Goal: Task Accomplishment & Management: Complete application form

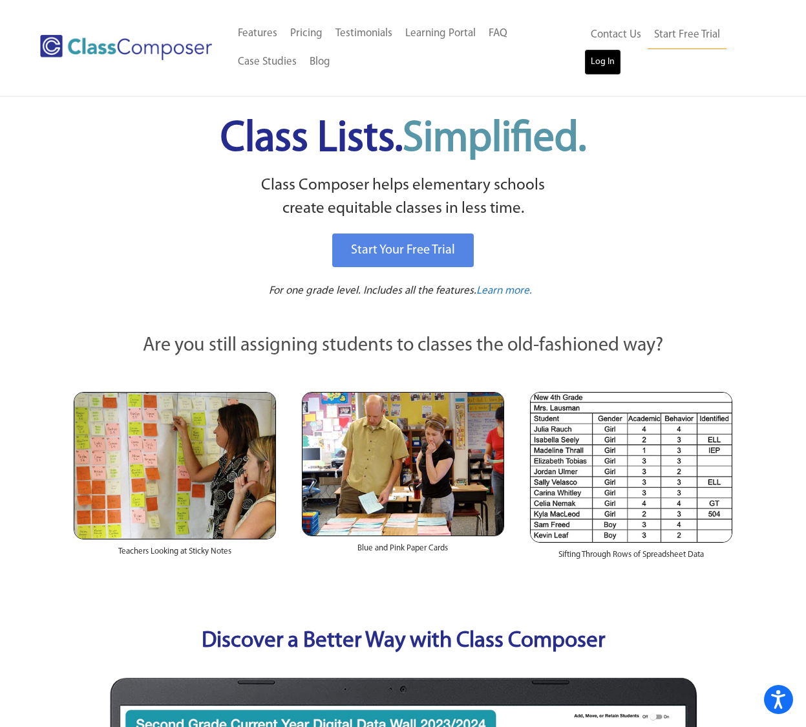
click at [601, 71] on link "Log In" at bounding box center [603, 62] width 37 height 26
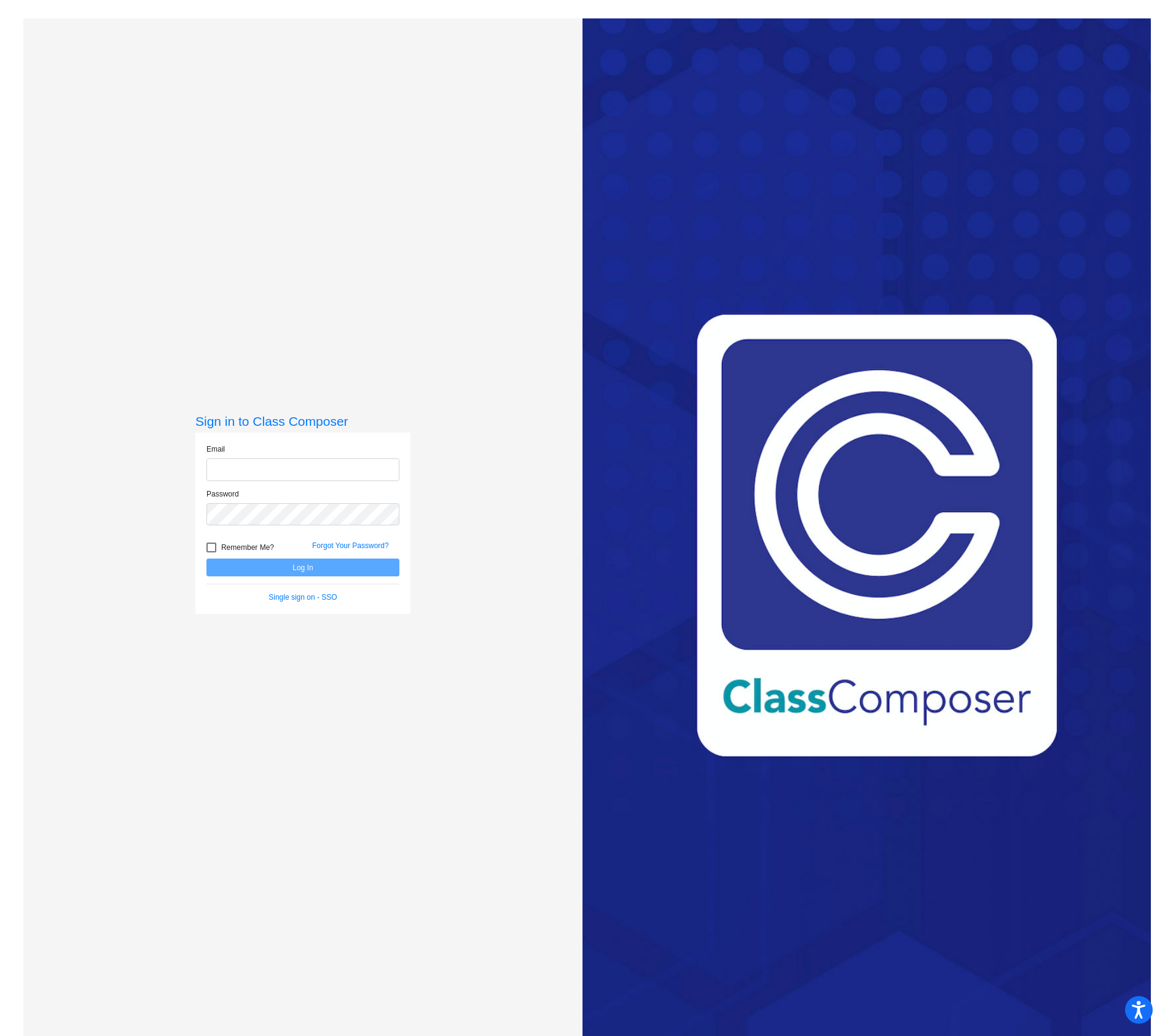
click at [266, 466] on input "email" at bounding box center [302, 470] width 193 height 23
type input "[EMAIL_ADDRESS][DOMAIN_NAME]"
click at [206, 559] on button "Log In" at bounding box center [302, 567] width 193 height 18
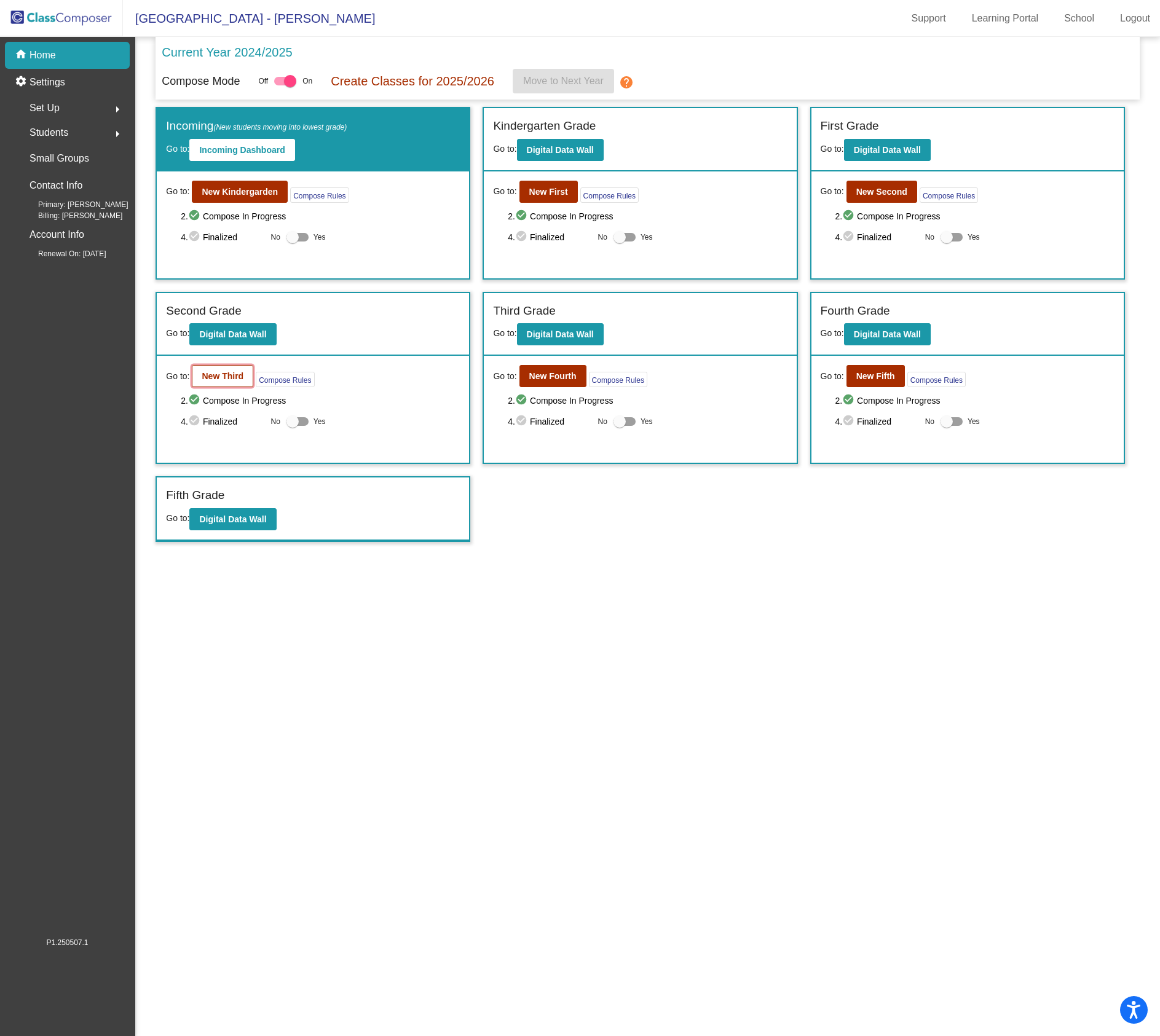
click at [205, 371] on button "New Third" at bounding box center [222, 375] width 62 height 22
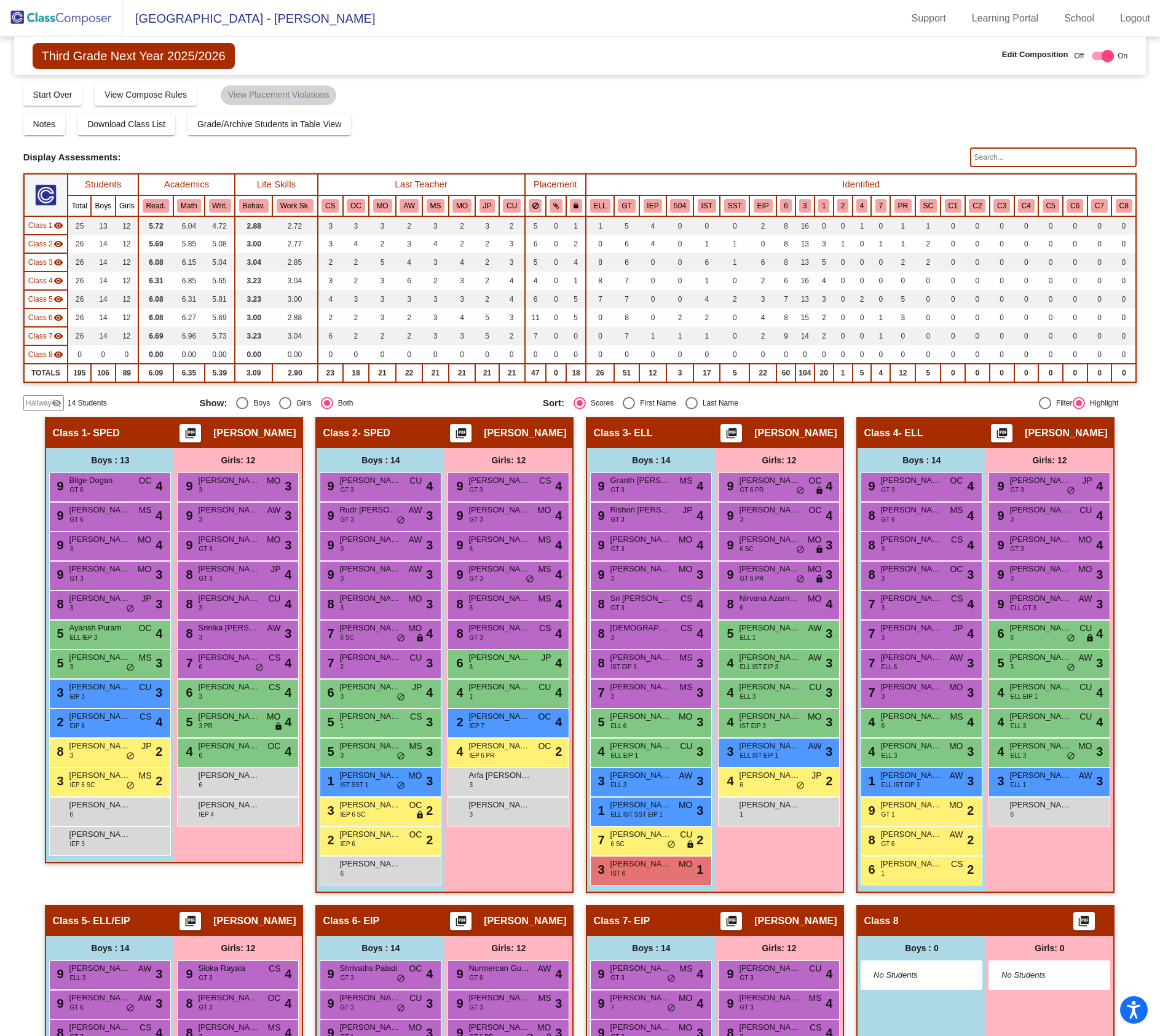
click at [56, 405] on mat-icon "visibility_off" at bounding box center [56, 403] width 10 height 10
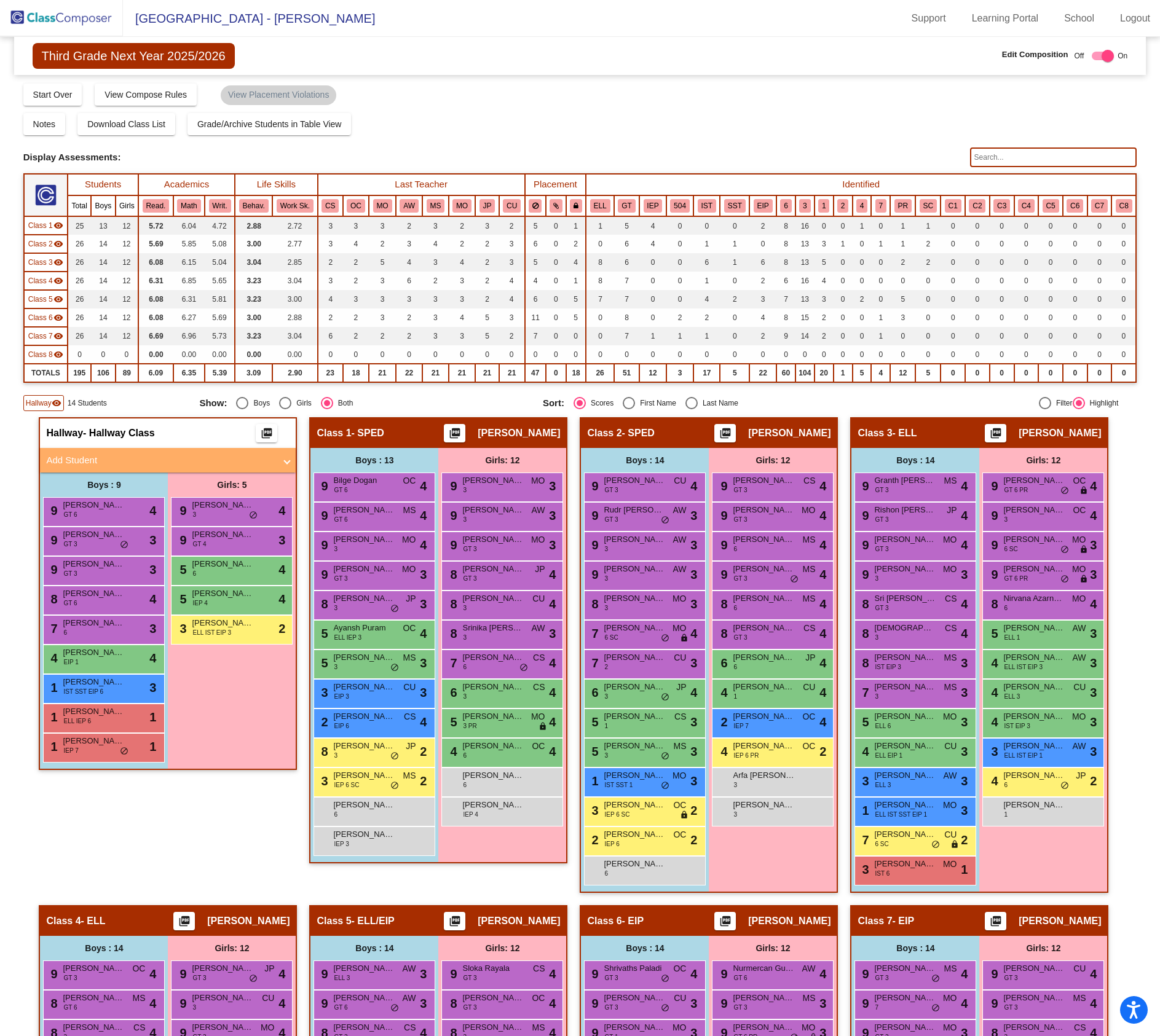
click at [72, 461] on mat-panel-title "Add Student" at bounding box center [161, 460] width 229 height 14
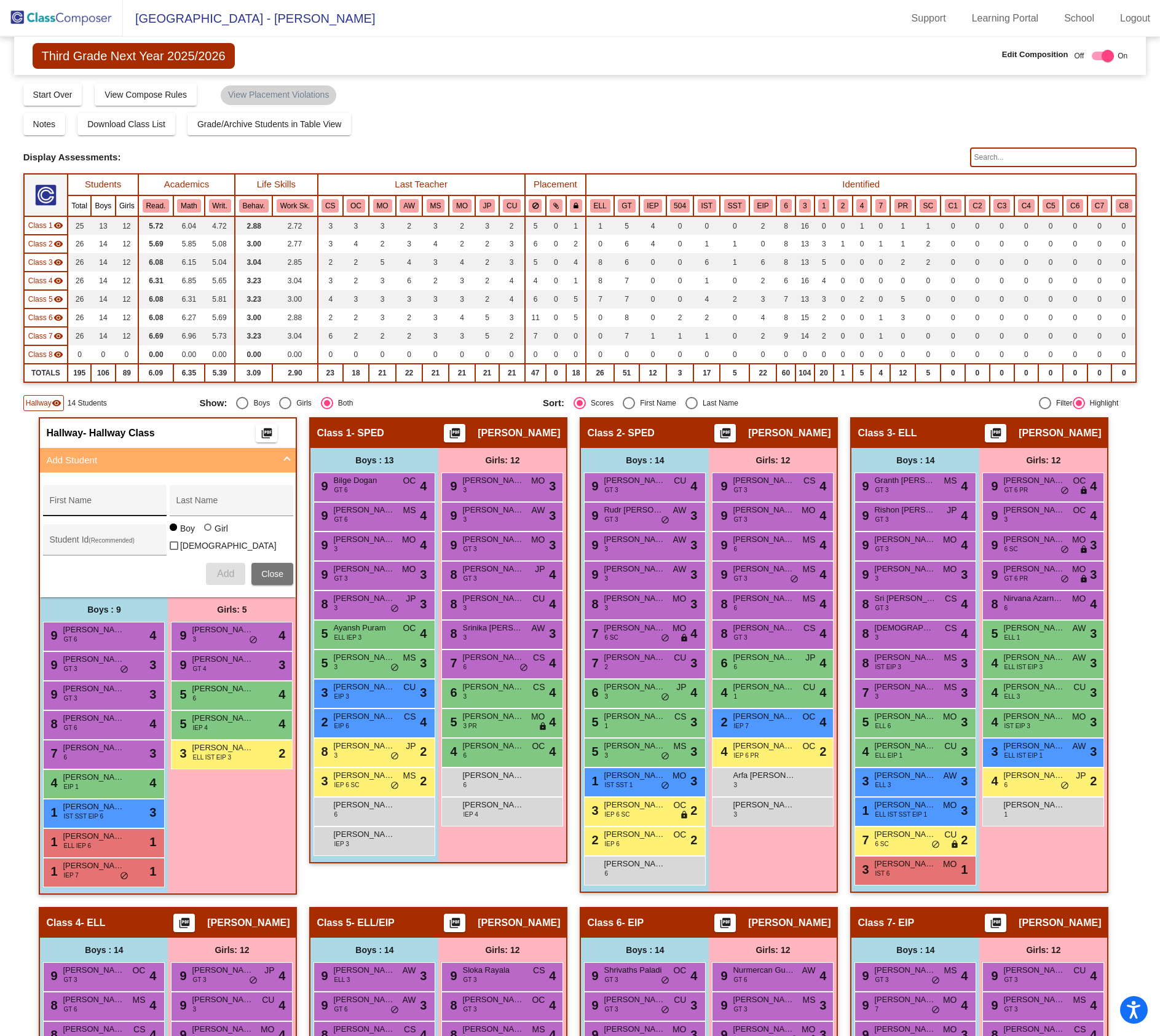
click at [68, 495] on div "First Name" at bounding box center [105, 504] width 110 height 26
type input "[PERSON_NAME]"
type input "[PERSON_NAME] [PERSON_NAME]"
click at [222, 572] on span "Add" at bounding box center [225, 573] width 17 height 10
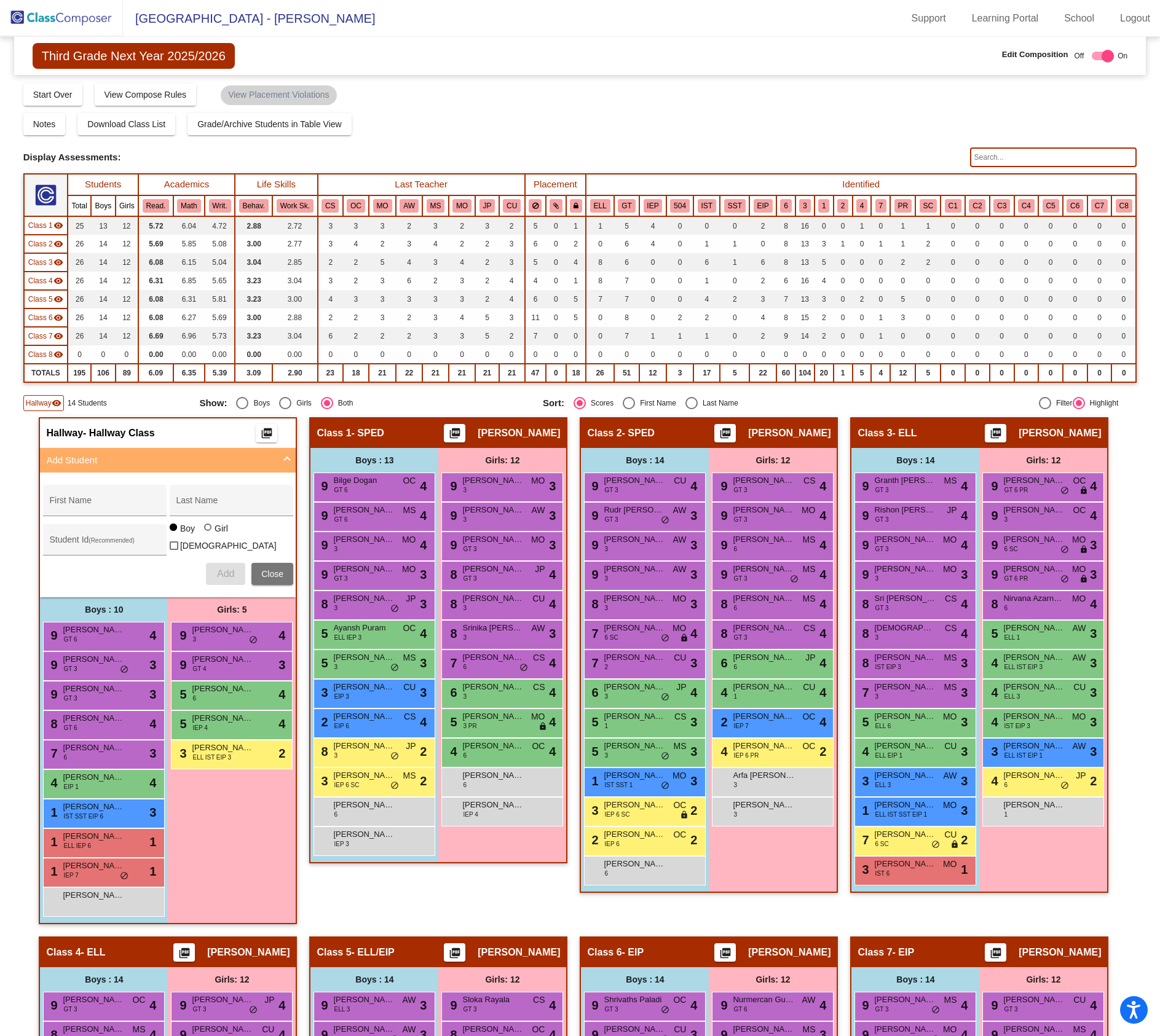
click at [48, 221] on span "Class 1" at bounding box center [41, 226] width 25 height 11
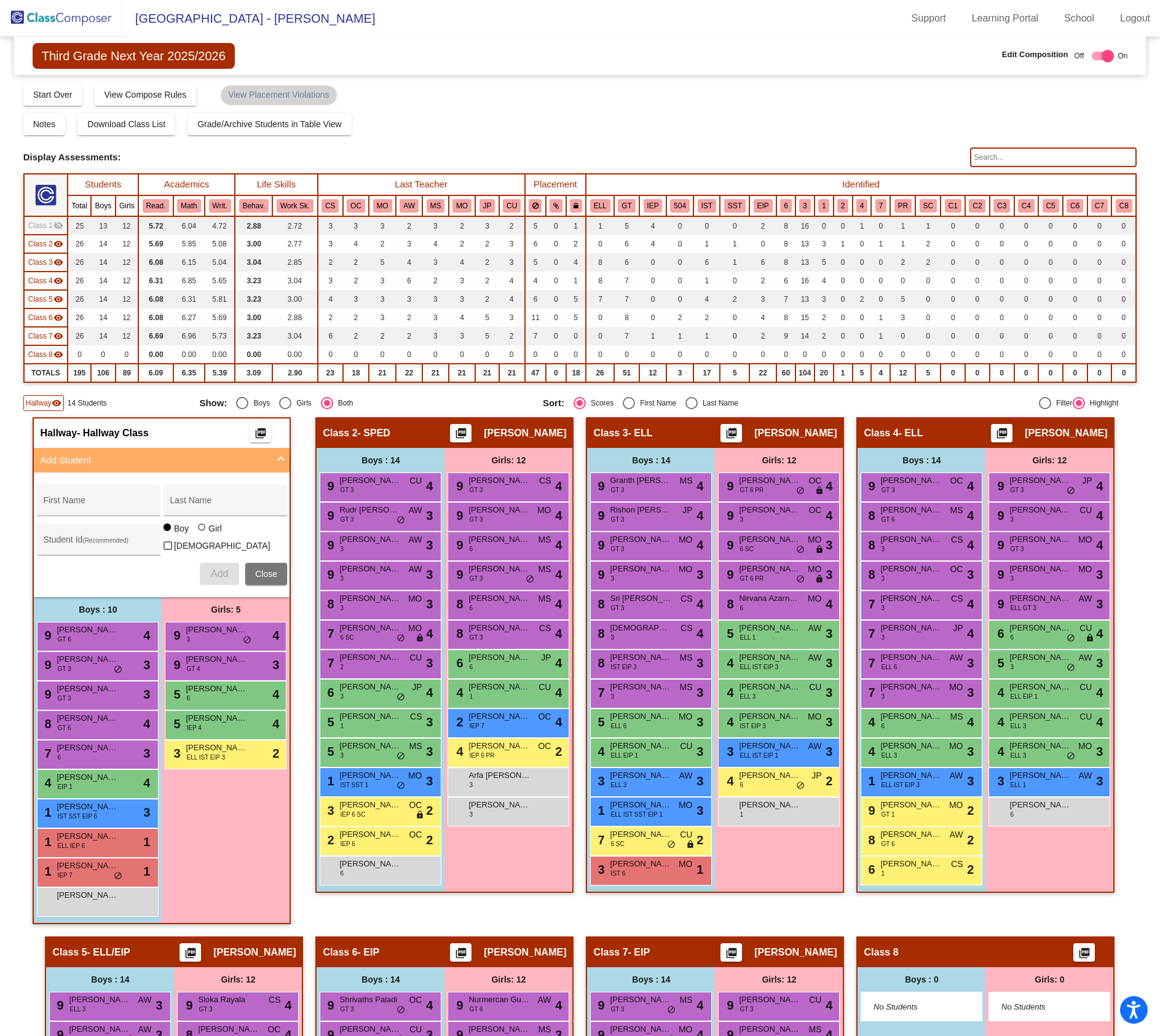
click at [48, 239] on span "Class 2" at bounding box center [41, 244] width 25 height 11
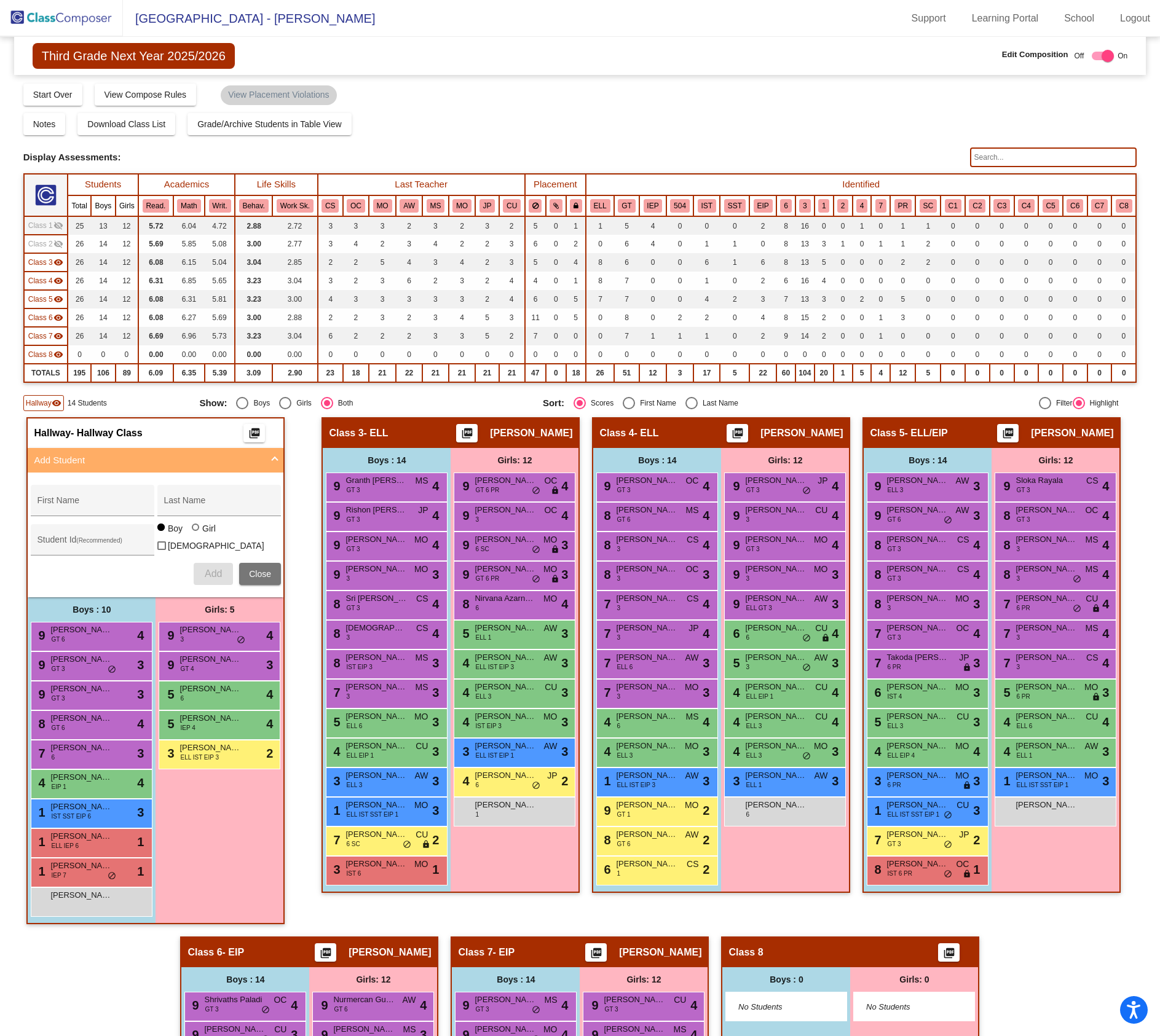
click at [50, 314] on span "Class 6" at bounding box center [41, 318] width 25 height 11
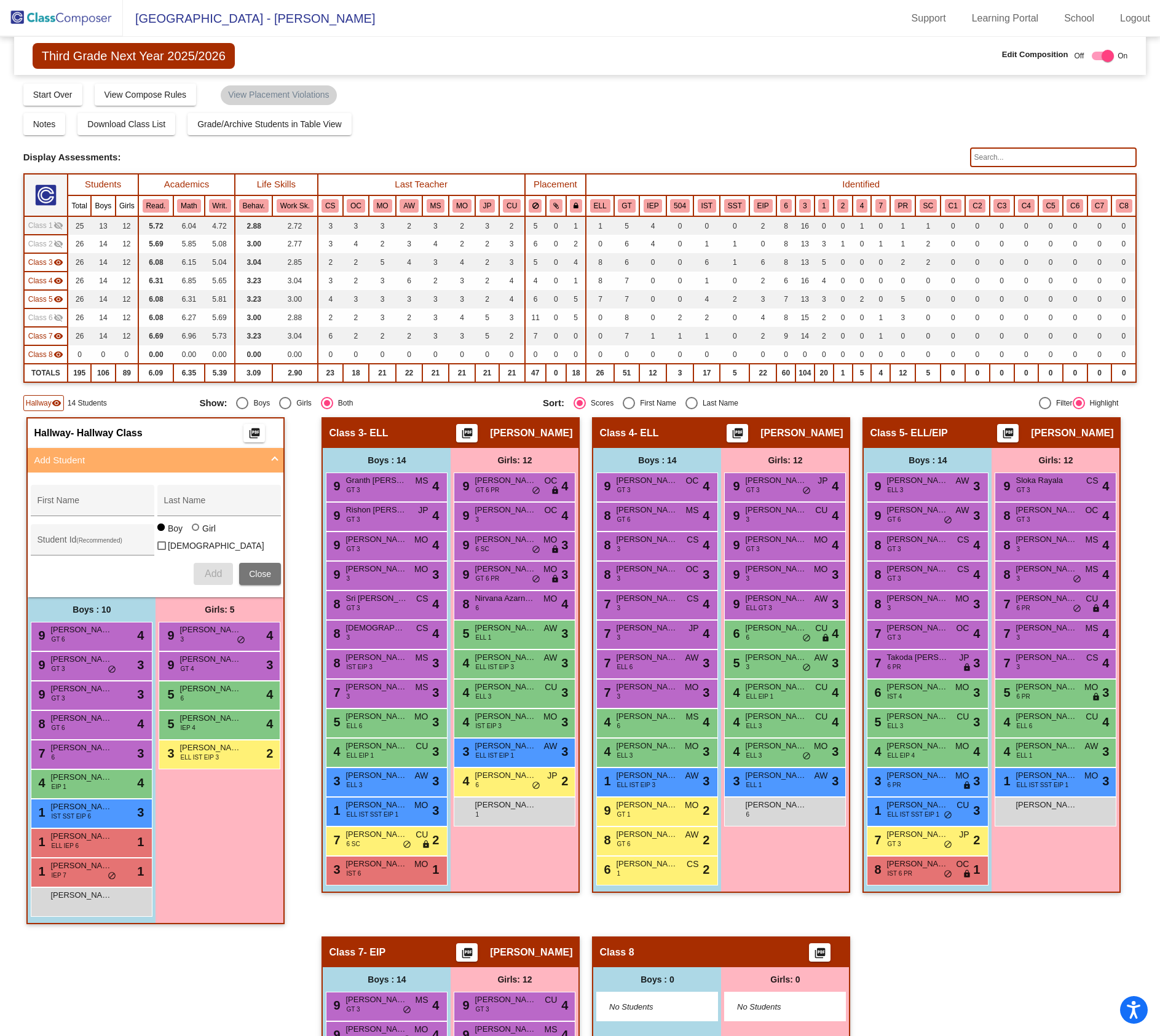
click at [48, 221] on span "Class 1" at bounding box center [41, 226] width 25 height 11
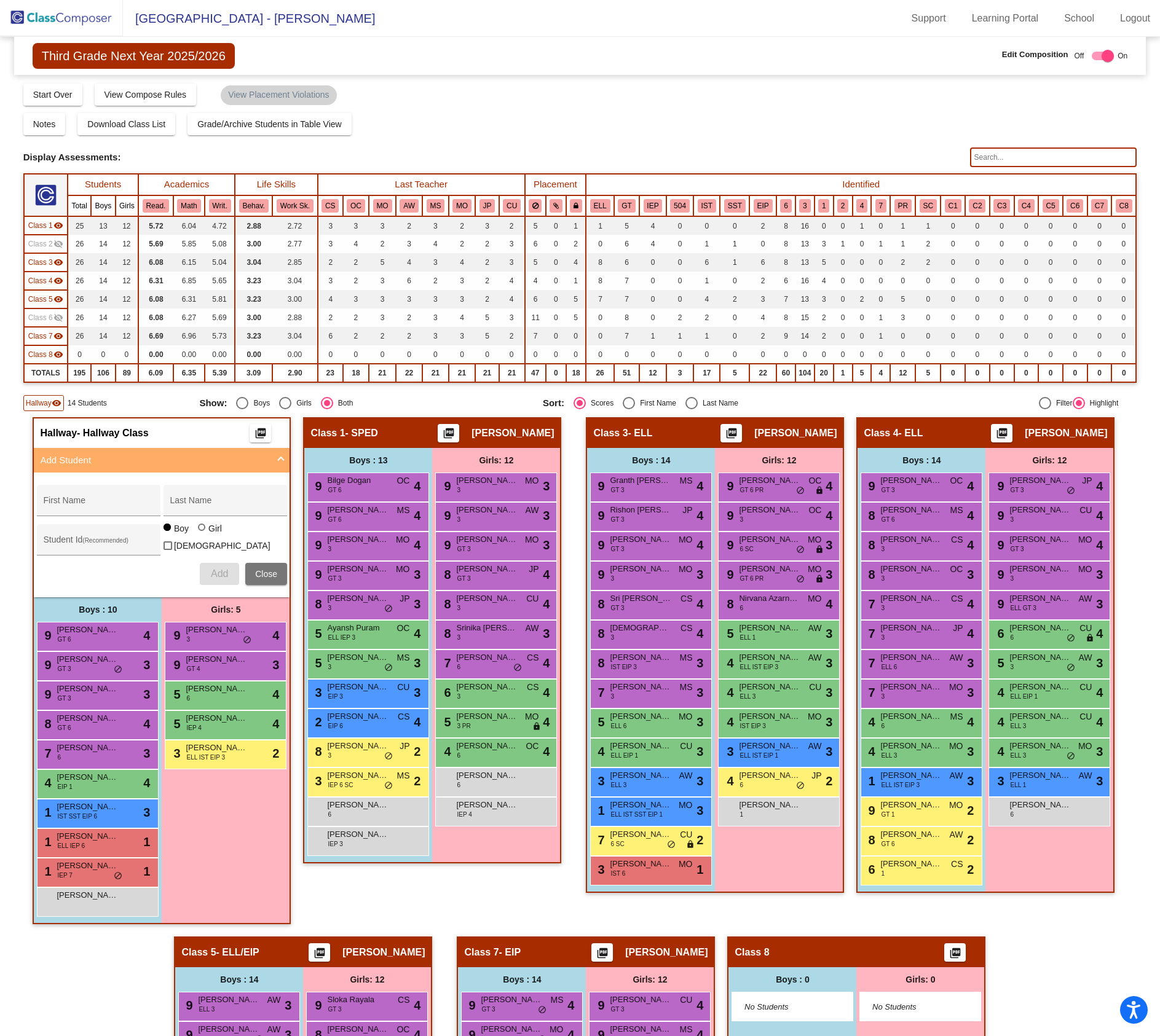
click at [48, 221] on span "Class 1" at bounding box center [41, 226] width 25 height 11
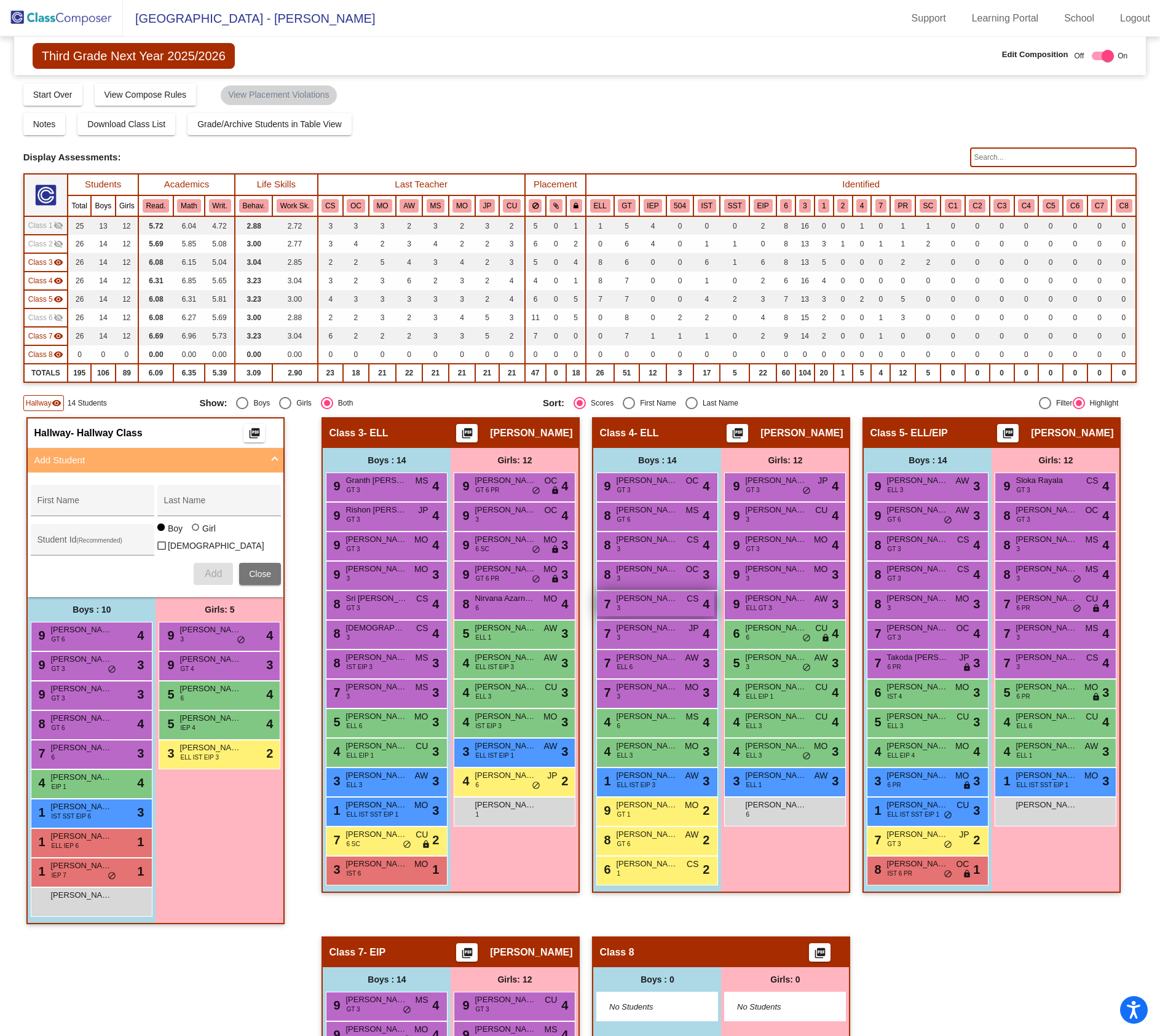
scroll to position [92, 0]
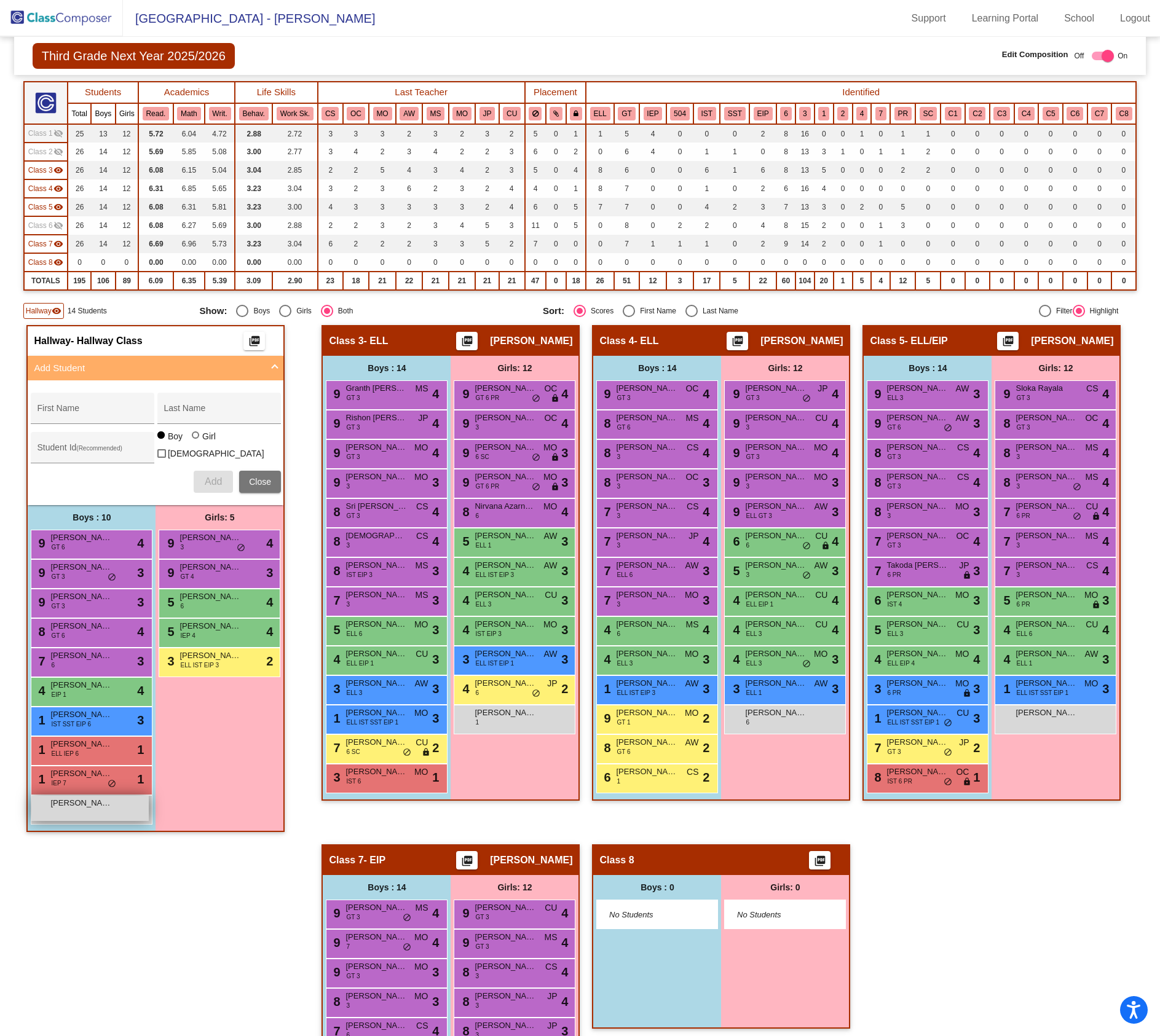
click at [87, 807] on div "[PERSON_NAME] [PERSON_NAME] lock do_not_disturb_alt" at bounding box center [90, 809] width 118 height 26
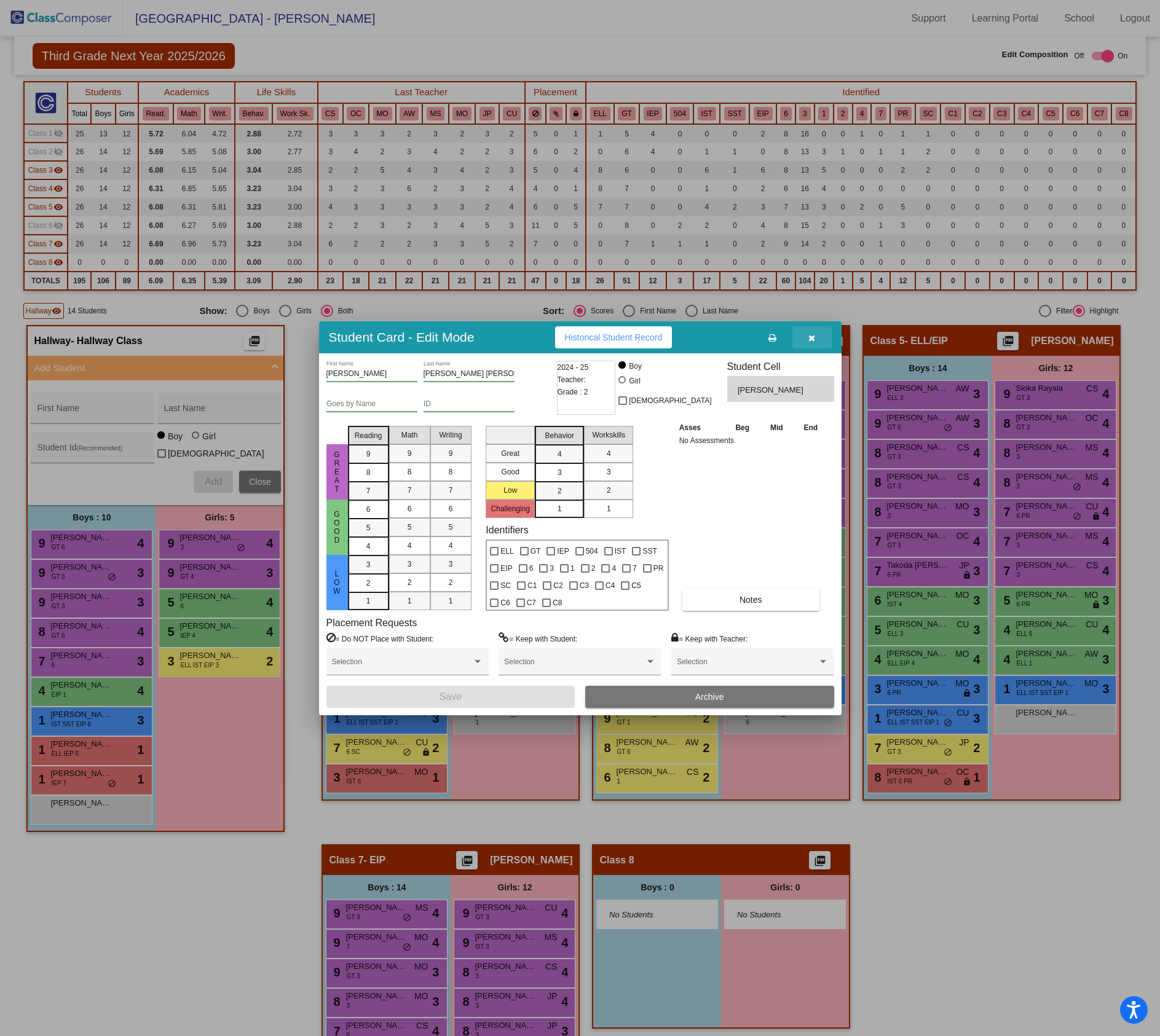
click at [814, 336] on icon "button" at bounding box center [811, 337] width 7 height 9
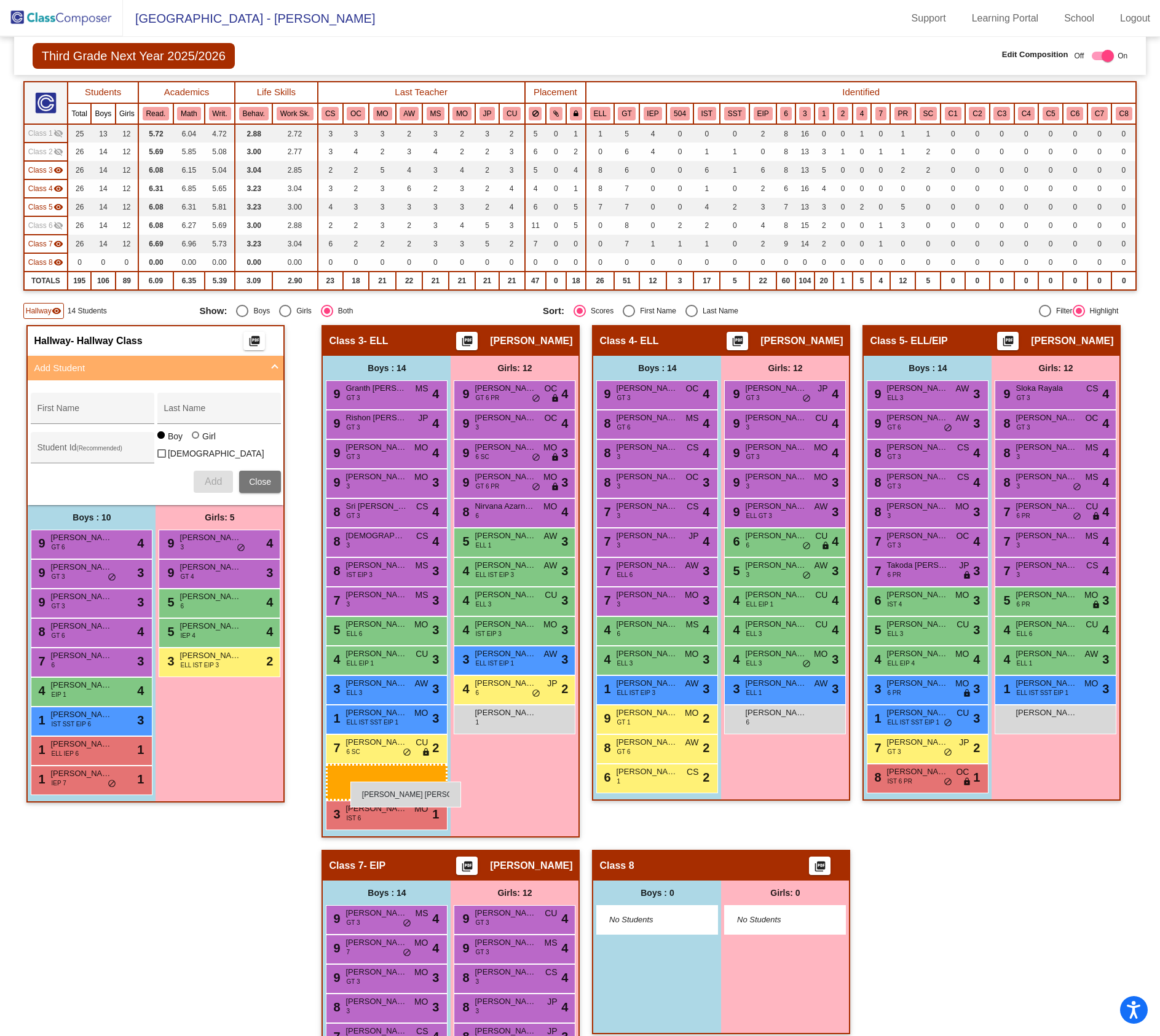
drag, startPoint x: 117, startPoint y: 805, endPoint x: 351, endPoint y: 782, distance: 235.1
